Goal: Transaction & Acquisition: Purchase product/service

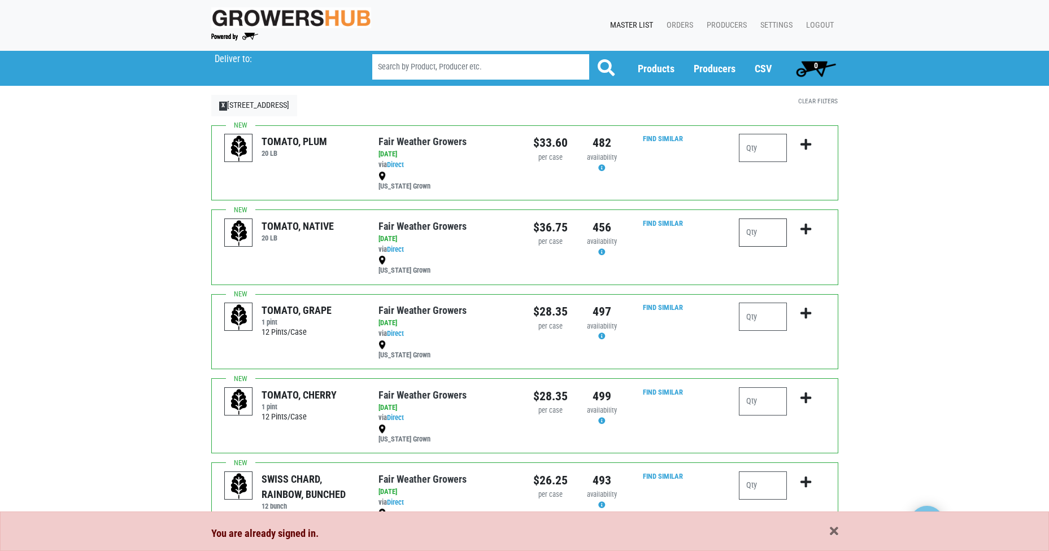
click at [754, 231] on input "number" at bounding box center [763, 233] width 48 height 28
type input "4"
click at [808, 229] on icon "submit" at bounding box center [805, 229] width 11 height 12
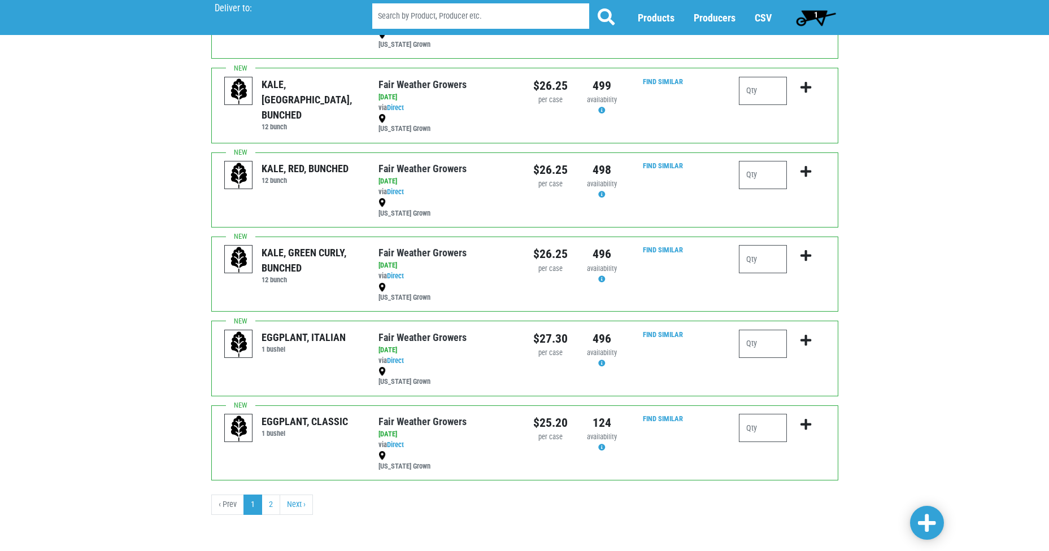
scroll to position [1323, 0]
click at [292, 499] on link "Next ›" at bounding box center [295, 503] width 33 height 20
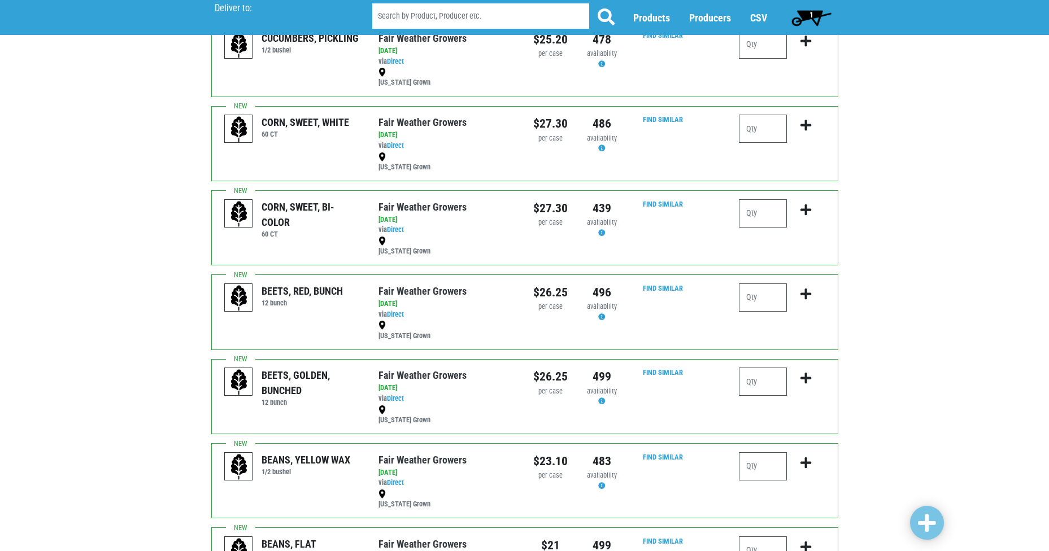
scroll to position [230, 0]
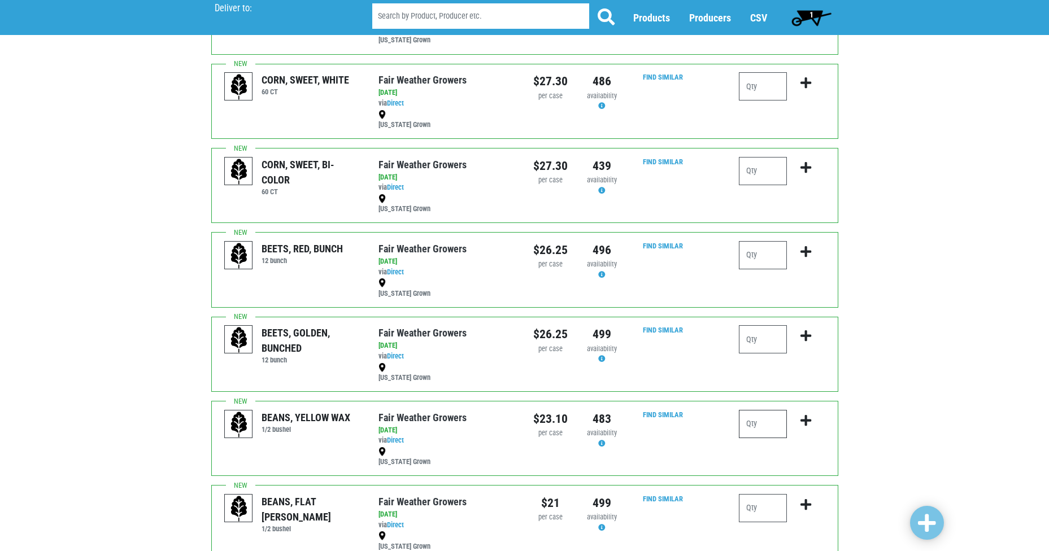
click at [768, 420] on input "number" at bounding box center [763, 424] width 48 height 28
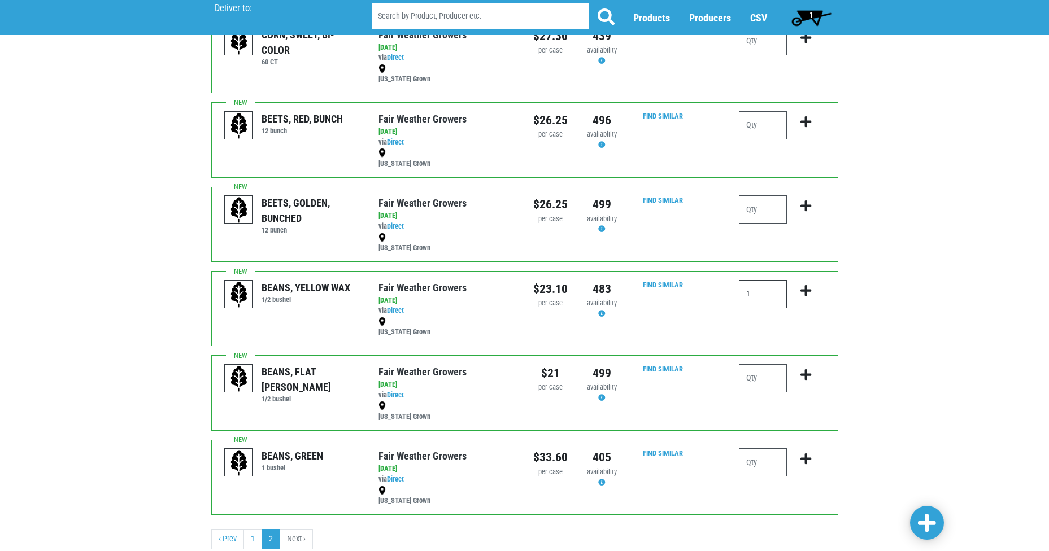
scroll to position [366, 0]
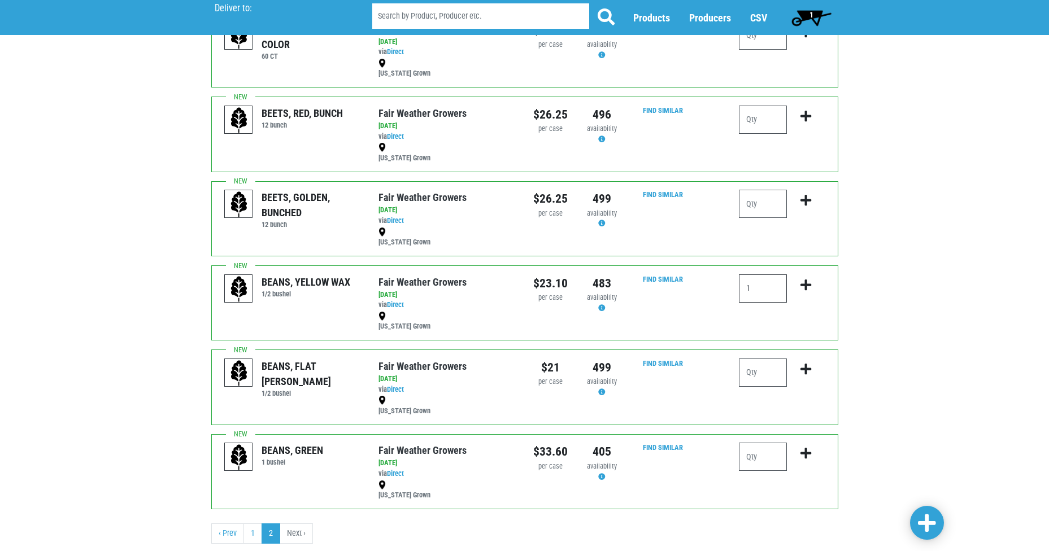
type input "1"
click at [770, 460] on input "number" at bounding box center [763, 457] width 48 height 28
type input "1"
click at [805, 288] on icon "submit" at bounding box center [805, 285] width 11 height 12
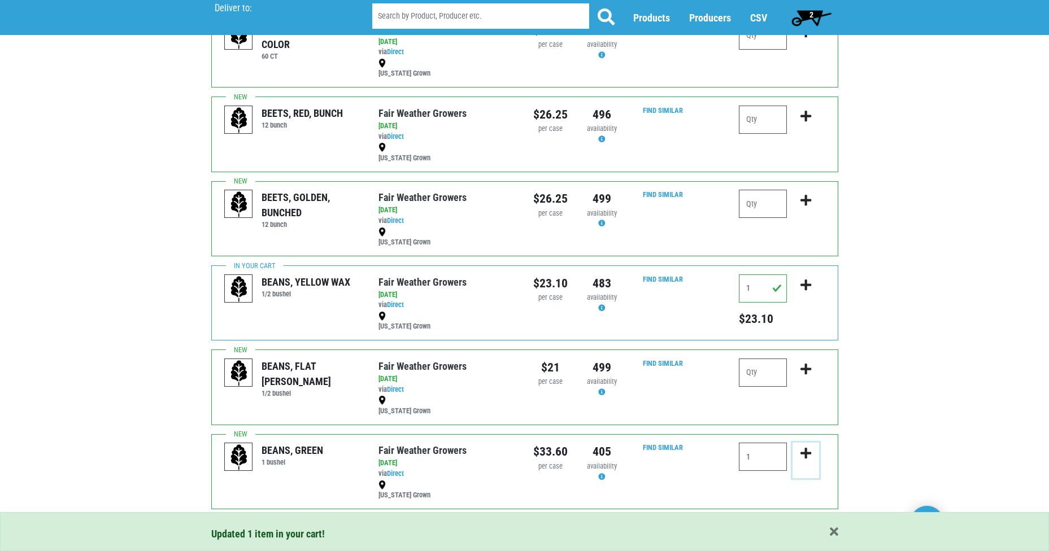
click at [805, 453] on icon "submit" at bounding box center [805, 453] width 11 height 12
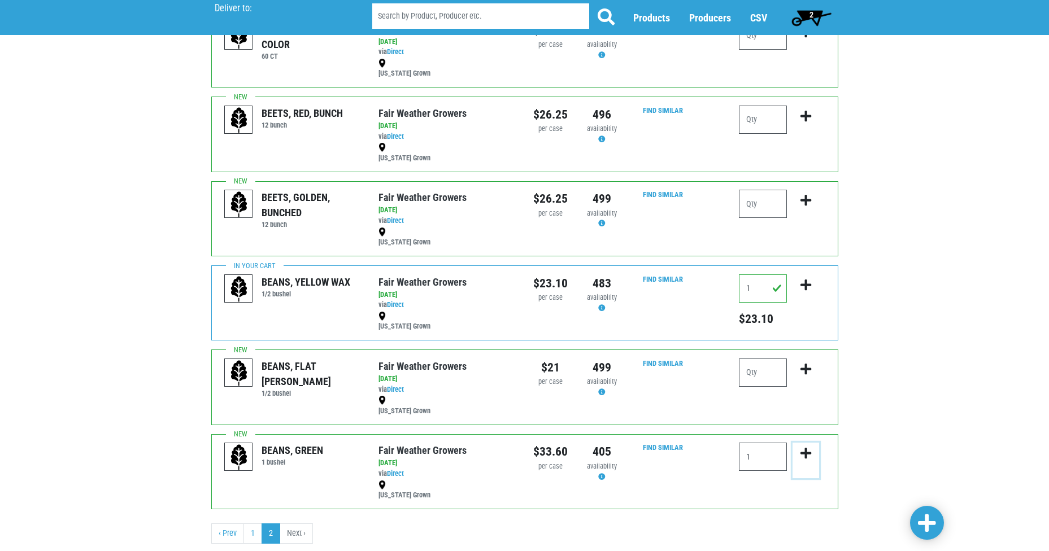
click at [805, 453] on icon "submit" at bounding box center [805, 453] width 11 height 12
click at [757, 455] on input "1" at bounding box center [763, 457] width 48 height 28
click at [804, 452] on icon "submit" at bounding box center [805, 453] width 11 height 12
click at [806, 453] on icon "submit" at bounding box center [805, 453] width 11 height 12
click at [756, 455] on input "1" at bounding box center [763, 457] width 48 height 28
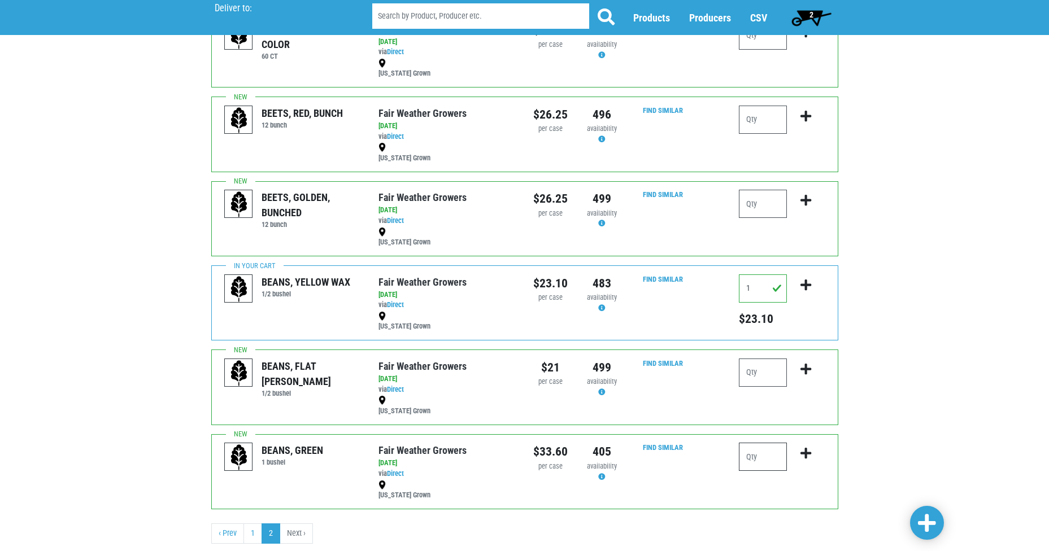
type input "1"
click at [806, 449] on icon "submit" at bounding box center [805, 453] width 11 height 12
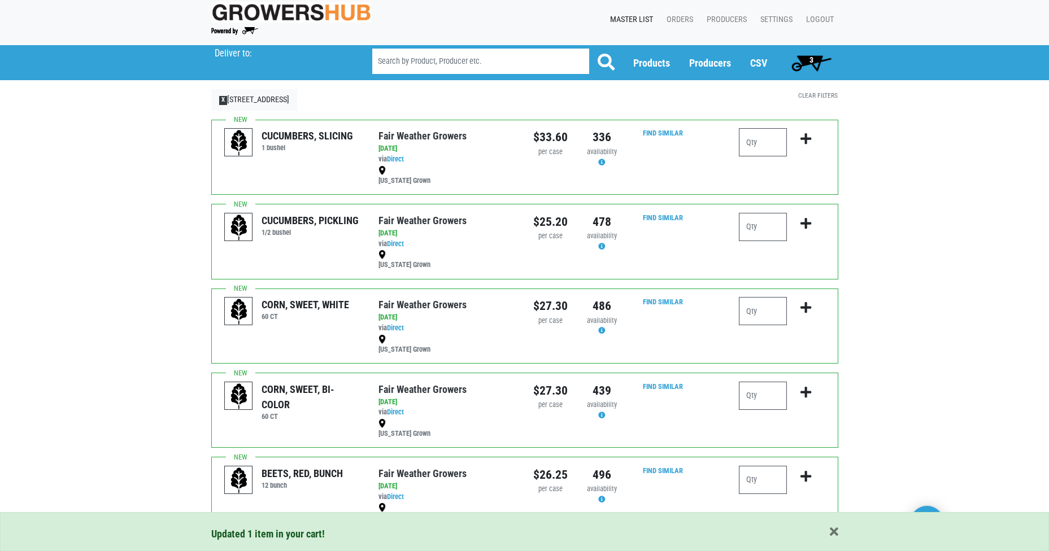
scroll to position [0, 0]
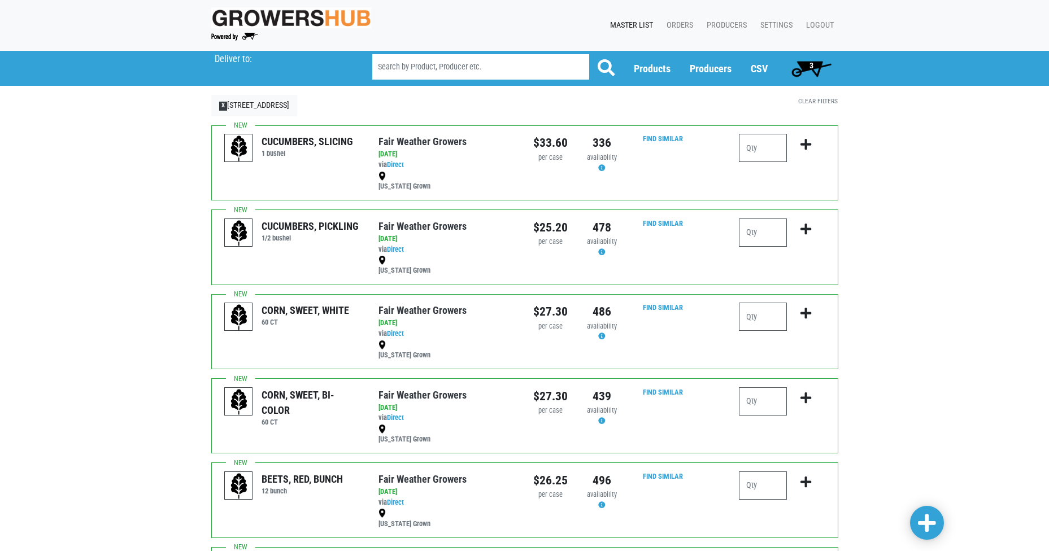
click at [808, 64] on span "3" at bounding box center [811, 68] width 50 height 23
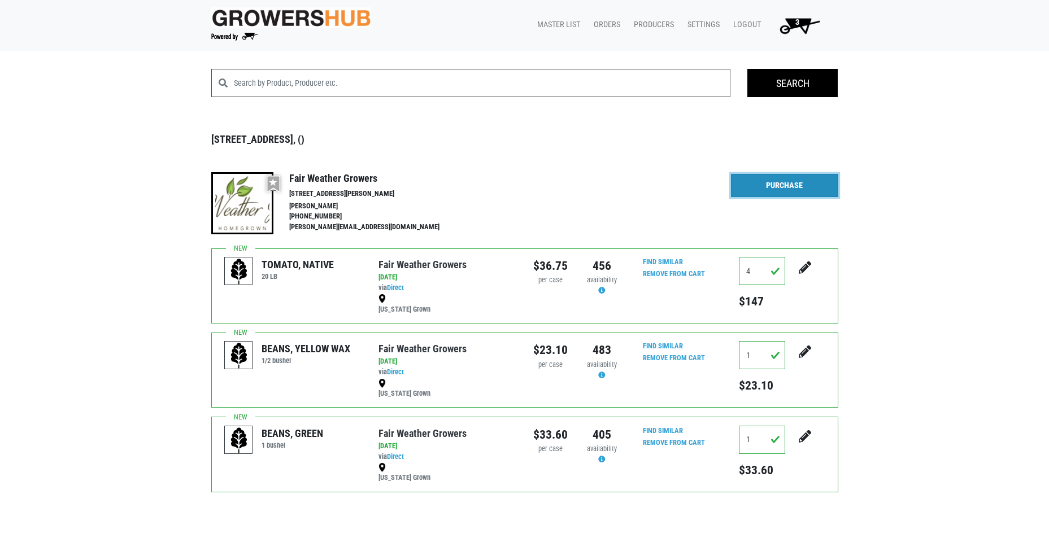
click at [774, 184] on link "Purchase" at bounding box center [784, 186] width 107 height 24
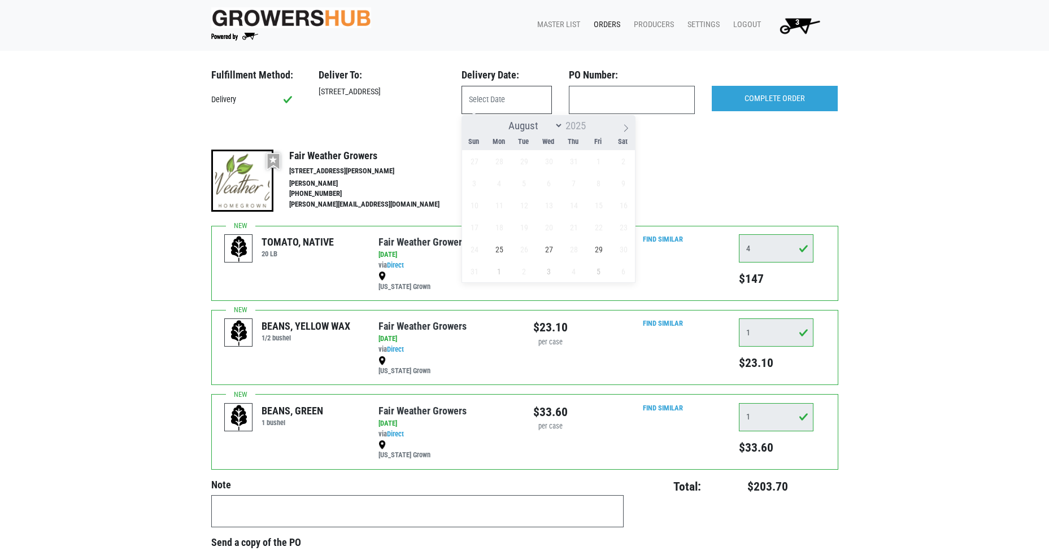
click at [505, 102] on input "text" at bounding box center [506, 100] width 90 height 28
click at [500, 253] on span "25" at bounding box center [499, 249] width 22 height 22
type input "[DATE]"
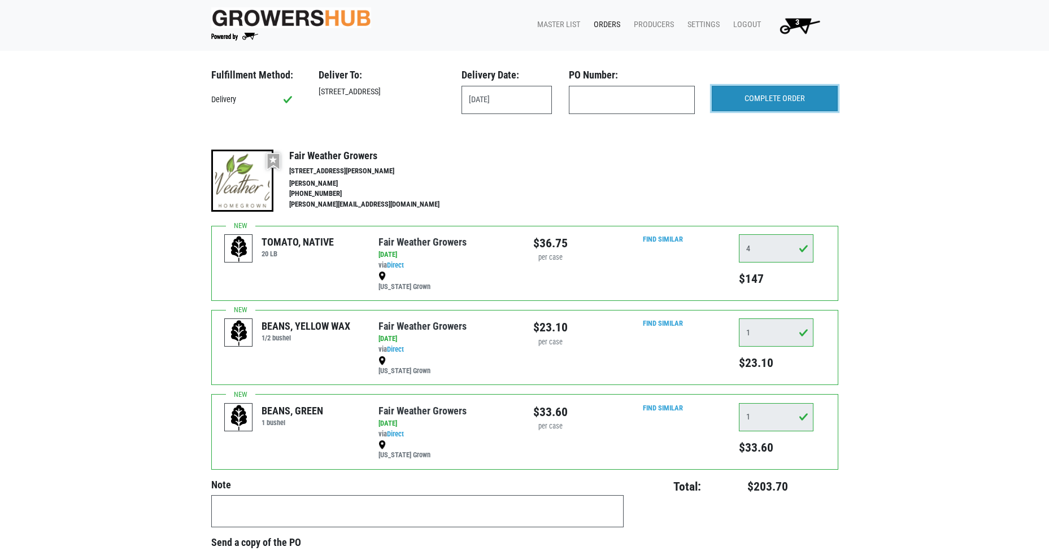
click at [767, 103] on input "COMPLETE ORDER" at bounding box center [774, 99] width 126 height 26
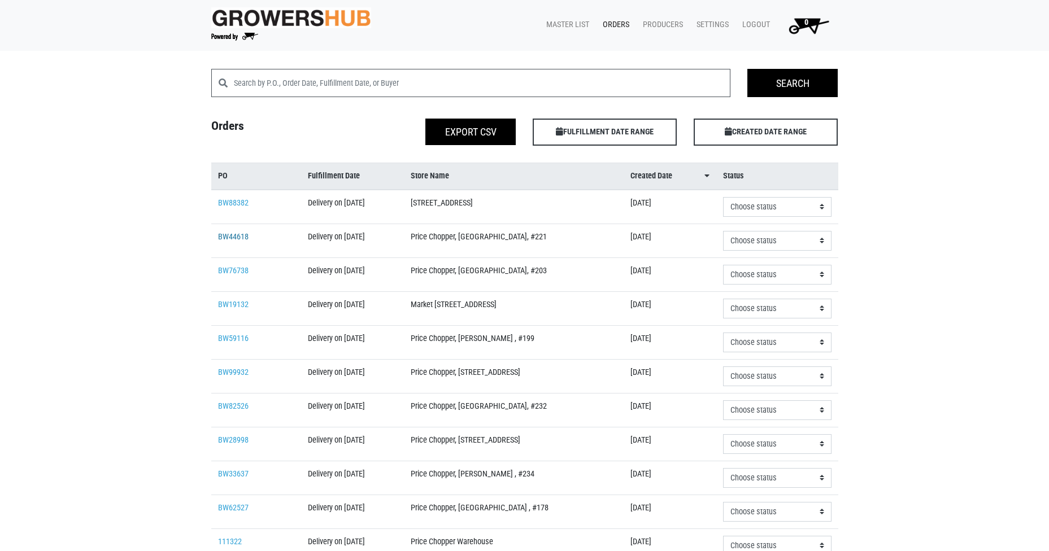
click at [226, 240] on link "BW44618" at bounding box center [233, 237] width 30 height 10
